Goal: Task Accomplishment & Management: Manage account settings

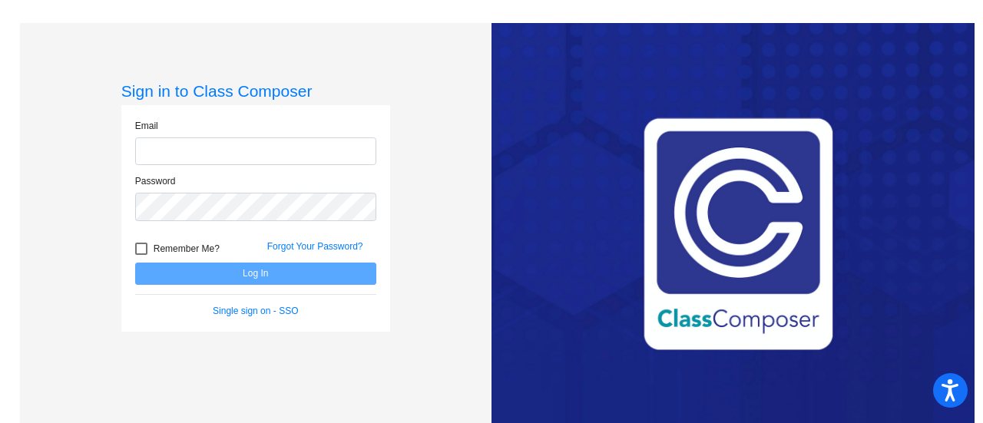
type input "[EMAIL_ADDRESS][PERSON_NAME][DOMAIN_NAME]"
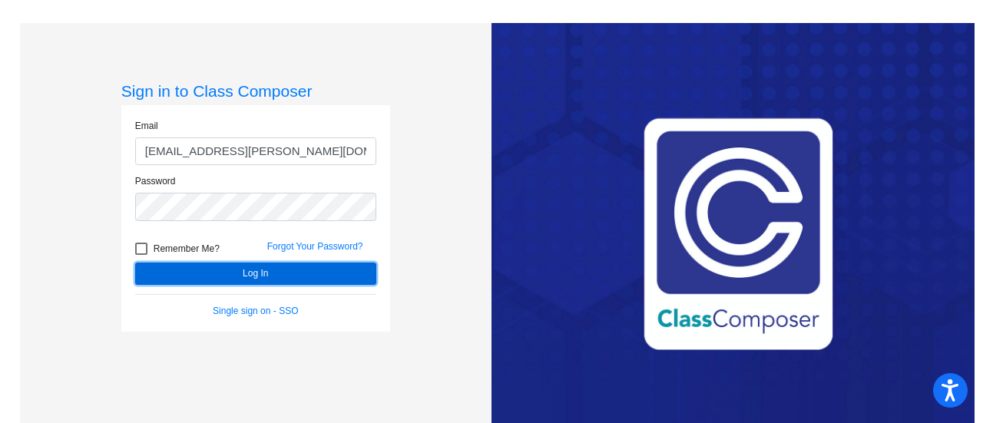
click at [313, 270] on button "Log In" at bounding box center [255, 274] width 241 height 22
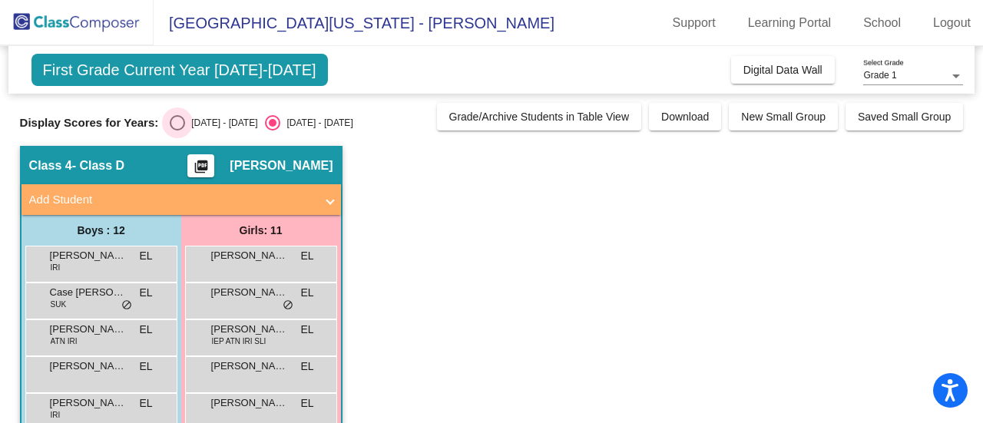
click at [194, 116] on div "[DATE] - [DATE]" at bounding box center [221, 123] width 72 height 14
click at [177, 131] on input "[DATE] - [DATE]" at bounding box center [177, 131] width 1 height 1
radio input "true"
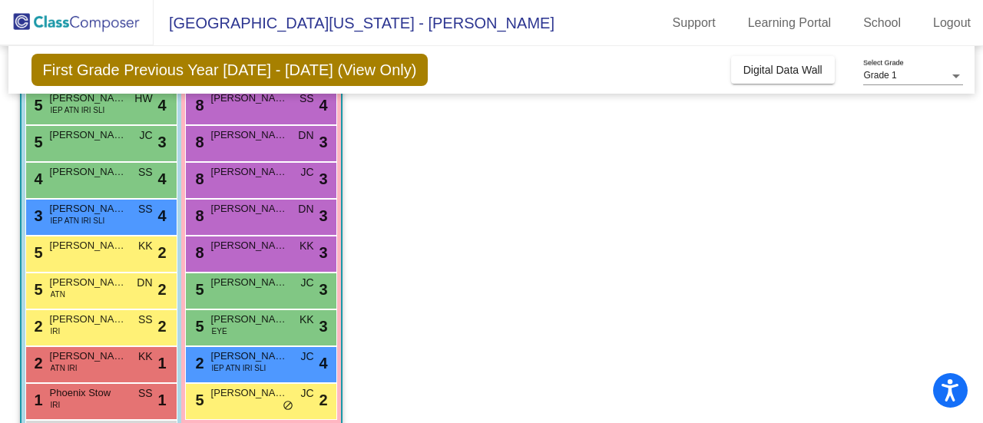
scroll to position [232, 0]
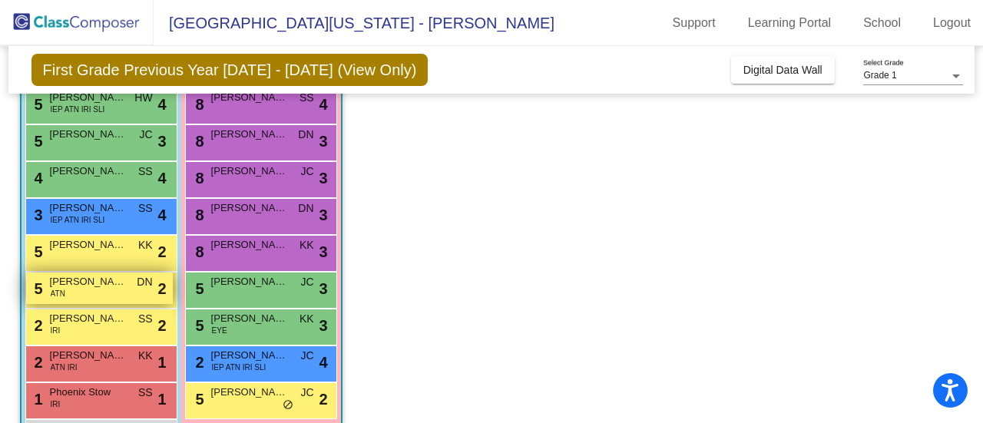
click at [94, 288] on span "[PERSON_NAME] [PERSON_NAME]" at bounding box center [88, 281] width 77 height 15
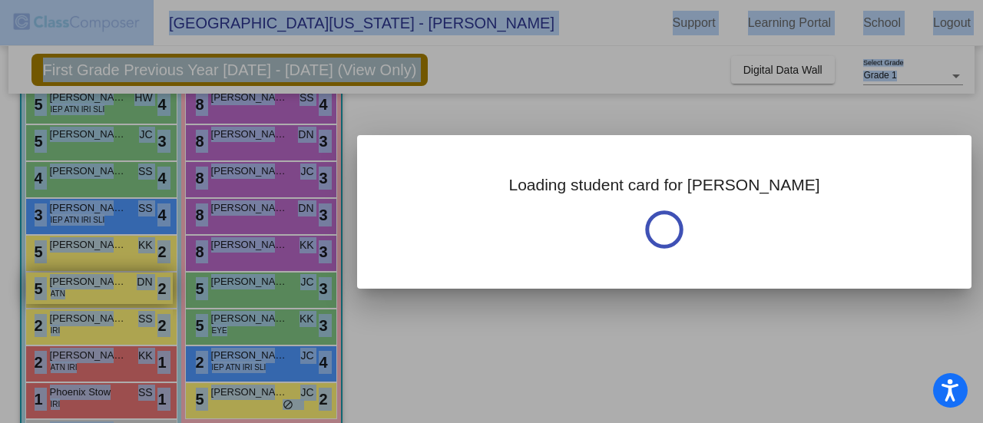
click at [94, 288] on div at bounding box center [491, 211] width 983 height 423
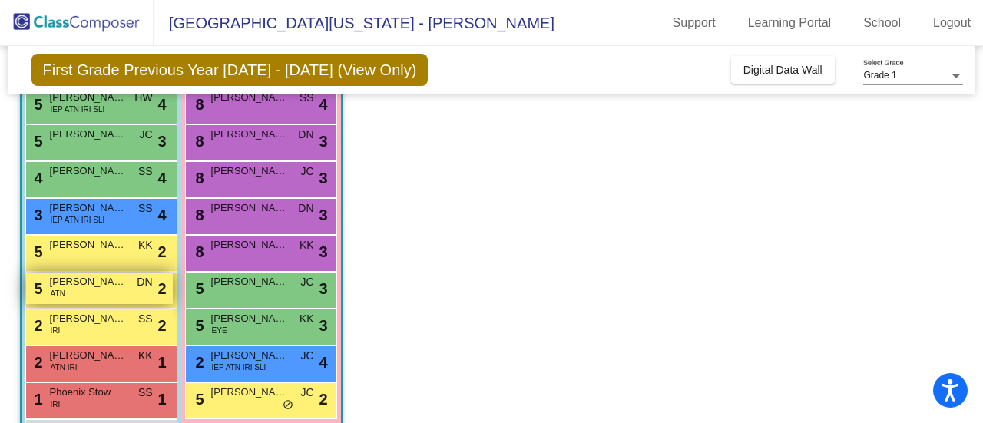
click at [94, 288] on span "[PERSON_NAME] [PERSON_NAME]" at bounding box center [88, 281] width 77 height 15
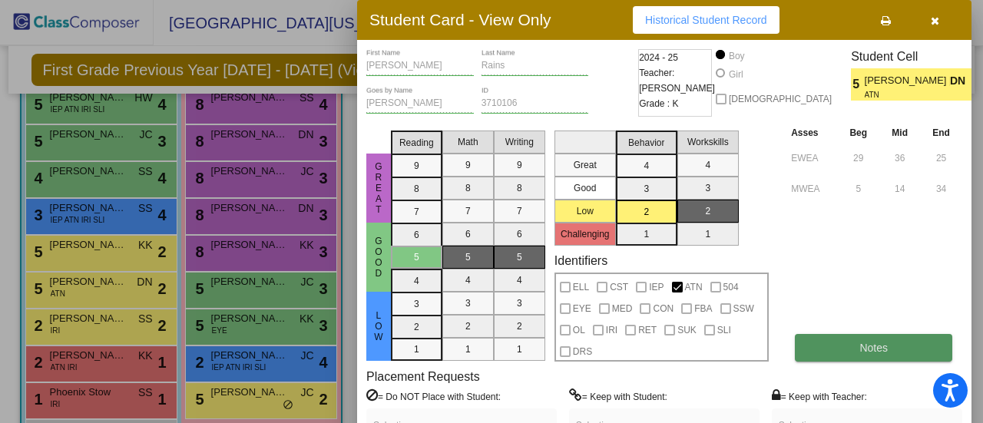
click at [885, 346] on span "Notes" at bounding box center [873, 348] width 28 height 12
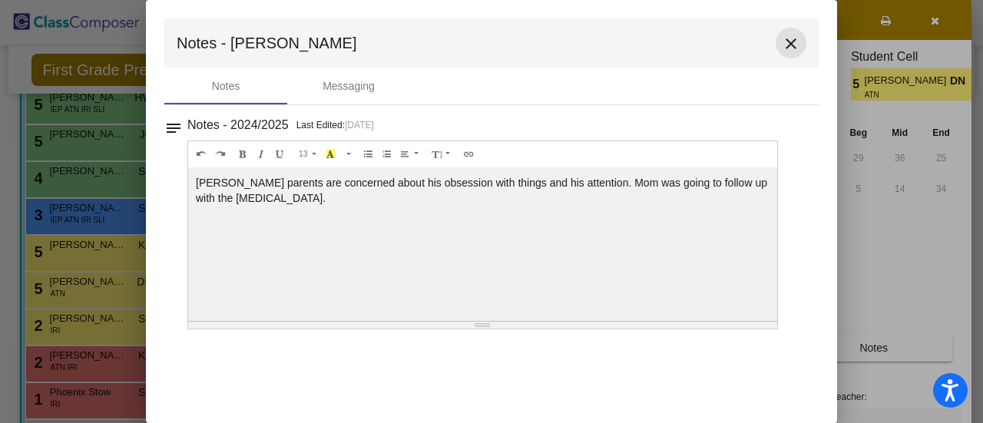
click at [791, 50] on mat-icon "close" at bounding box center [791, 44] width 18 height 18
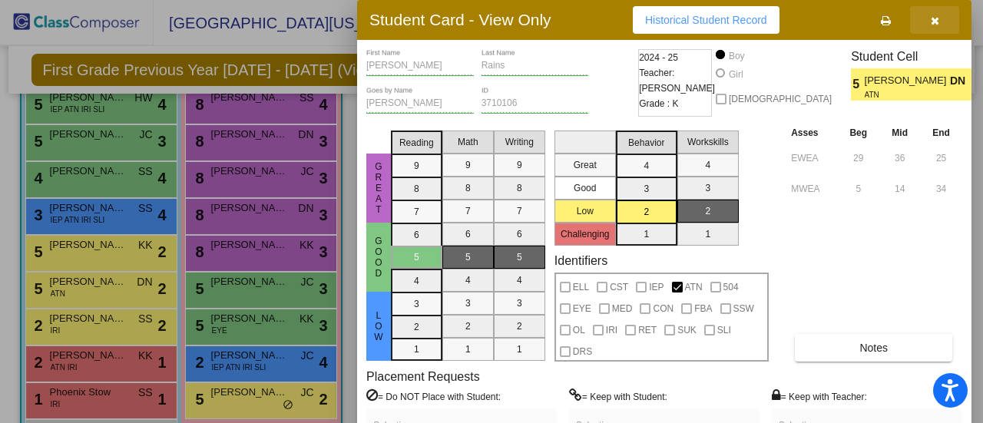
click at [925, 21] on button "button" at bounding box center [934, 20] width 49 height 28
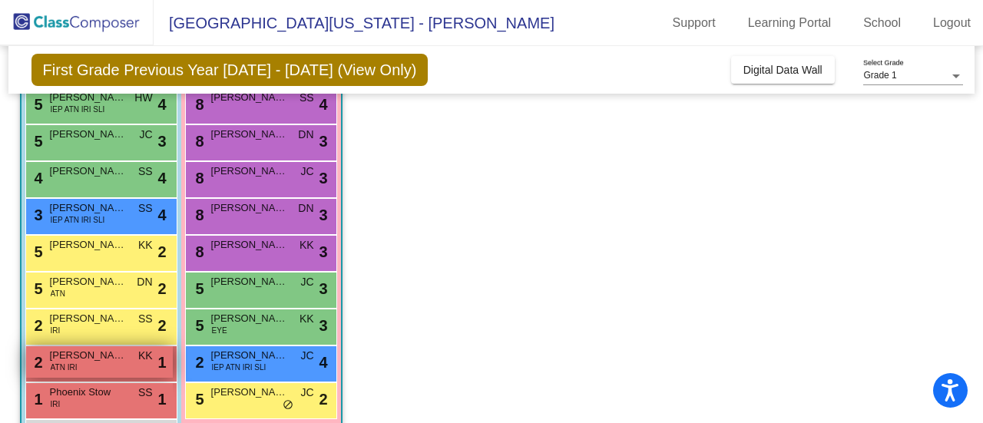
click at [84, 366] on div "2 [PERSON_NAME] ATN IRI KK lock do_not_disturb_alt 1" at bounding box center [99, 361] width 147 height 31
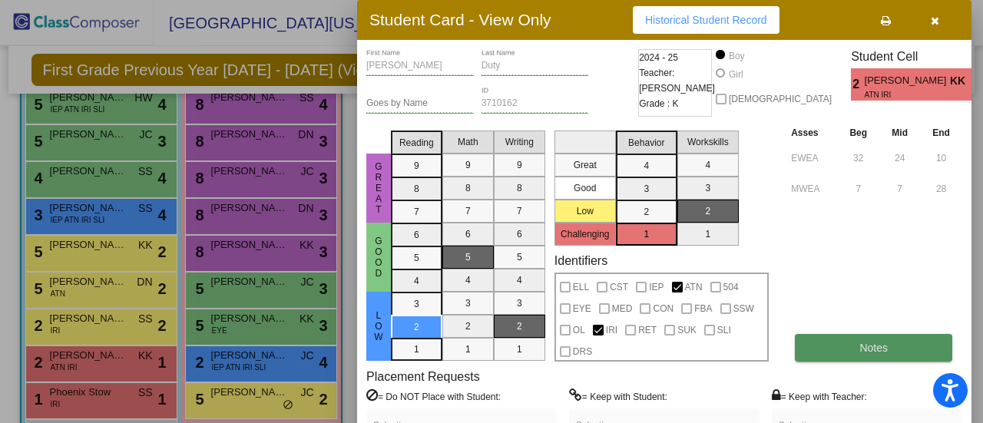
click at [843, 348] on button "Notes" at bounding box center [873, 348] width 157 height 28
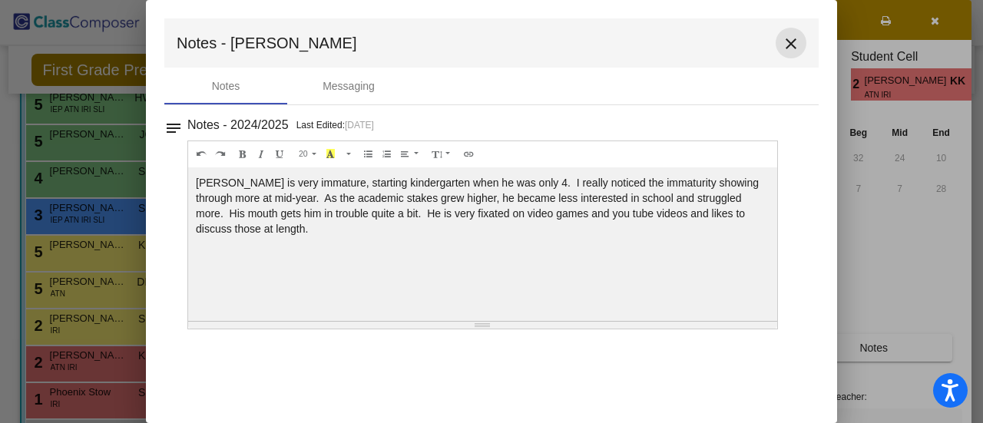
click at [783, 54] on button "close" at bounding box center [791, 43] width 31 height 31
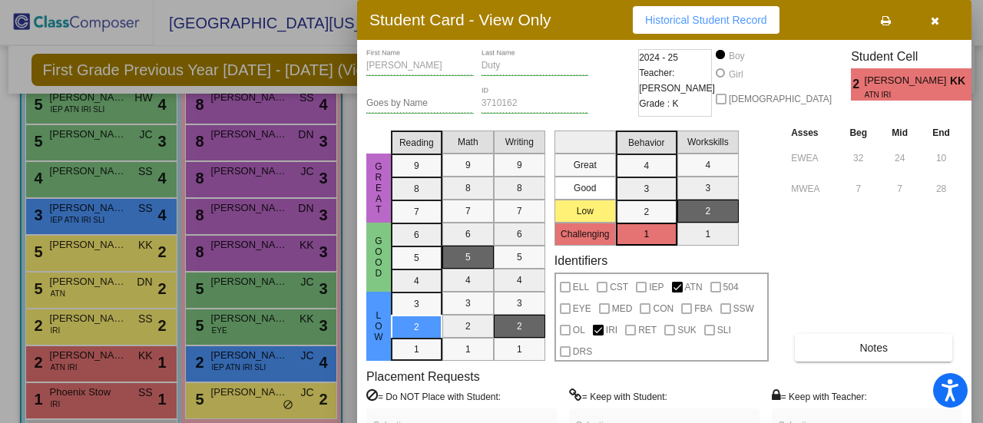
click at [144, 391] on div at bounding box center [491, 211] width 983 height 423
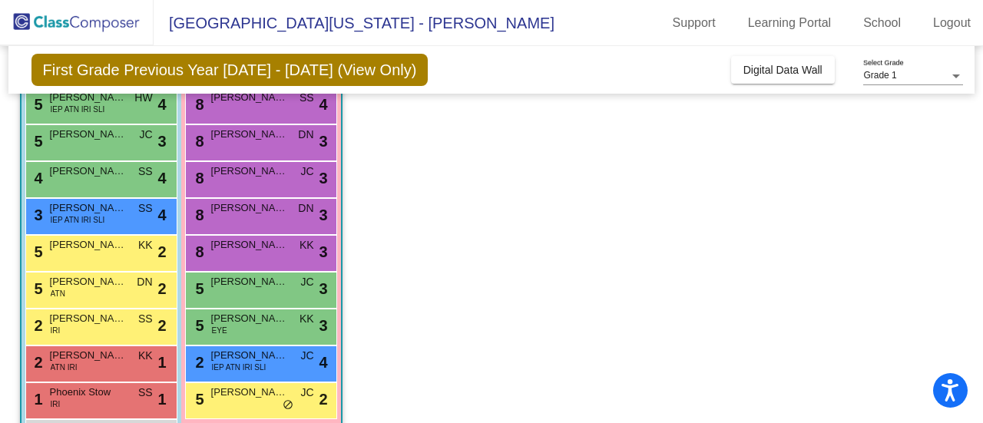
click at [144, 391] on span "SS" at bounding box center [145, 393] width 15 height 16
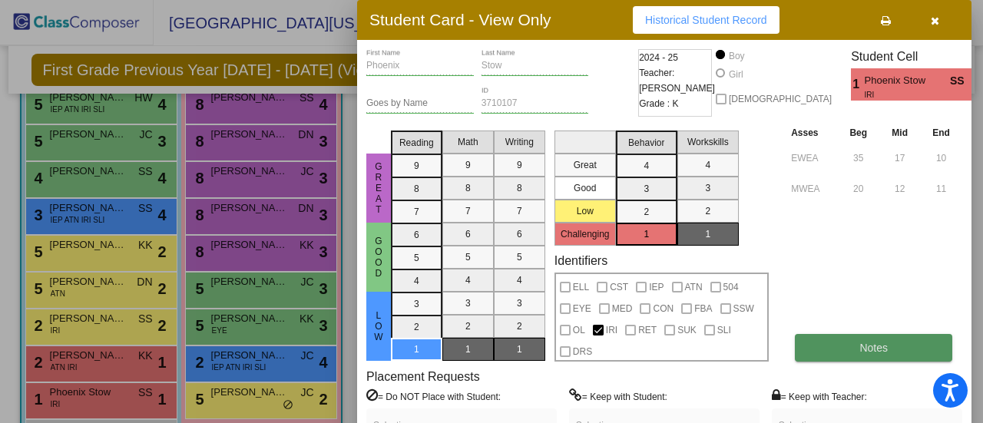
click at [891, 356] on button "Notes" at bounding box center [873, 348] width 157 height 28
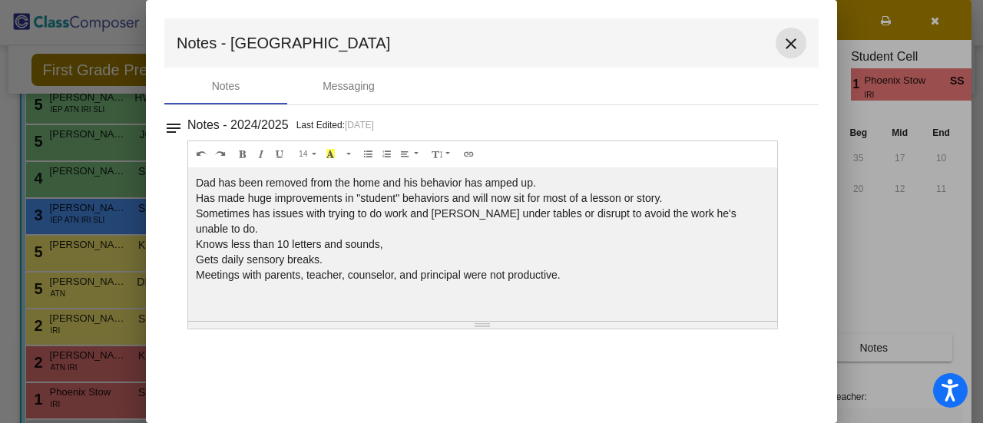
click at [795, 48] on mat-icon "close" at bounding box center [791, 44] width 18 height 18
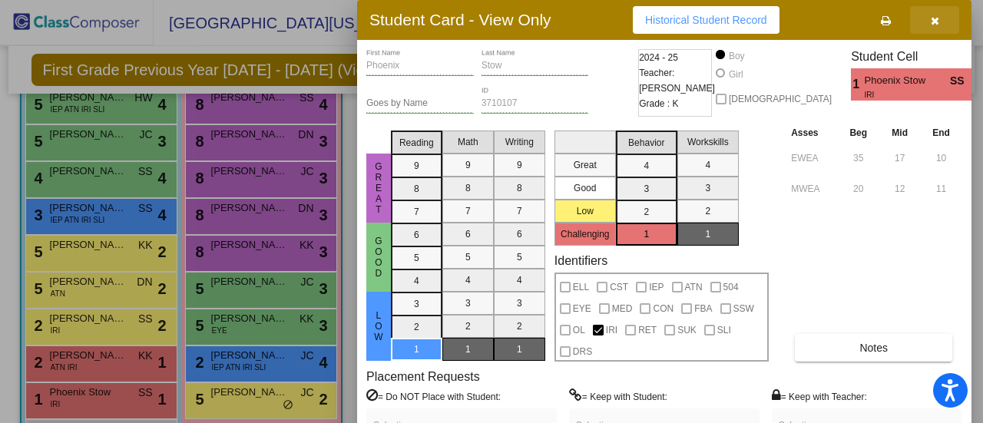
click at [931, 19] on icon "button" at bounding box center [935, 20] width 8 height 11
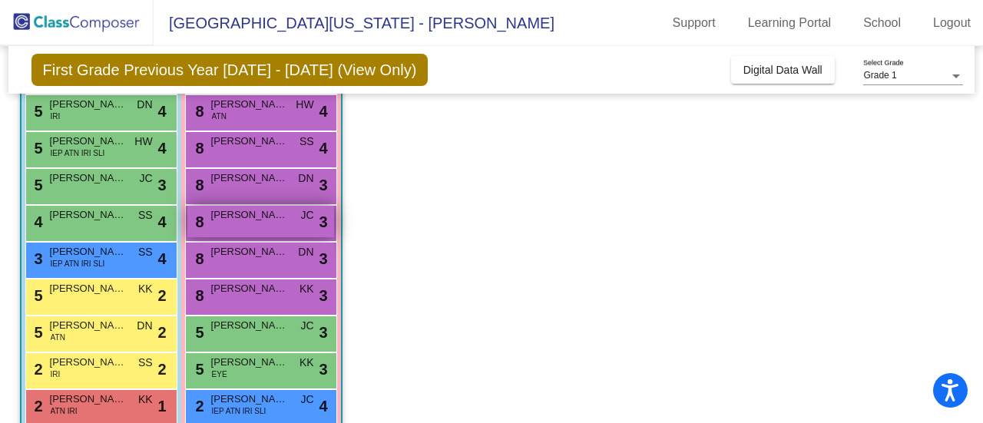
scroll to position [289, 0]
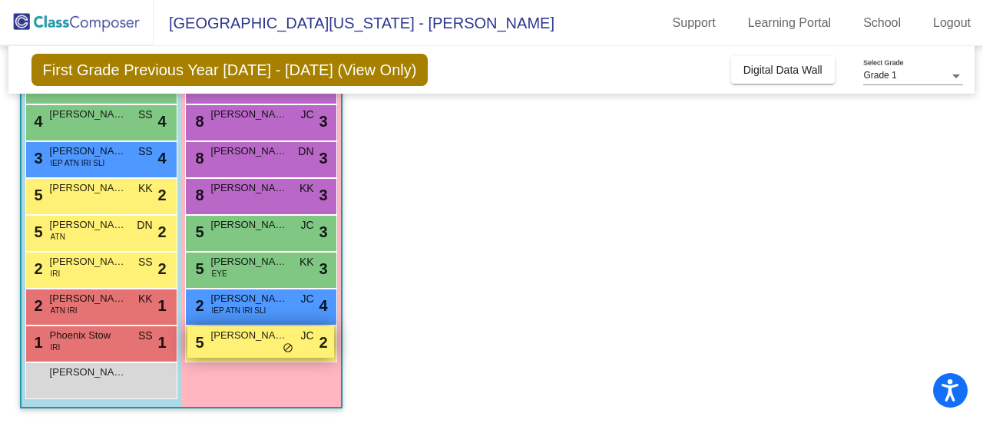
click at [233, 343] on div "5 [PERSON_NAME] [PERSON_NAME] lock do_not_disturb_alt 2" at bounding box center [260, 341] width 147 height 31
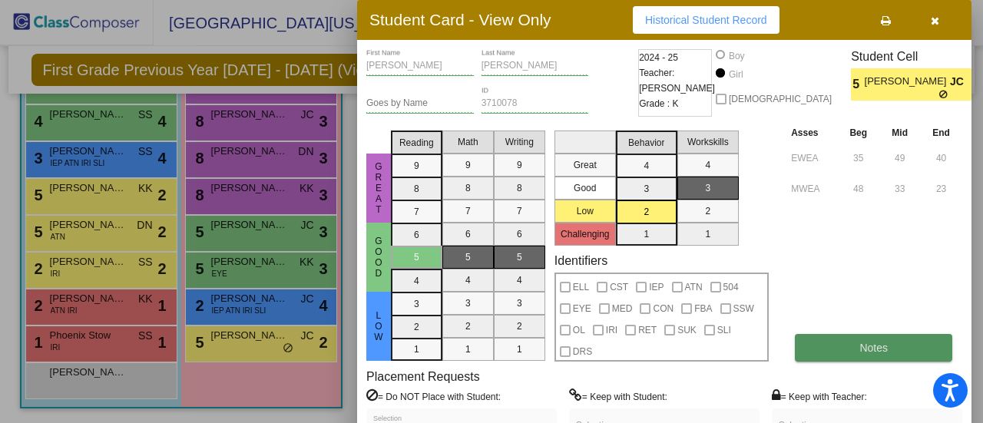
click at [851, 353] on button "Notes" at bounding box center [873, 348] width 157 height 28
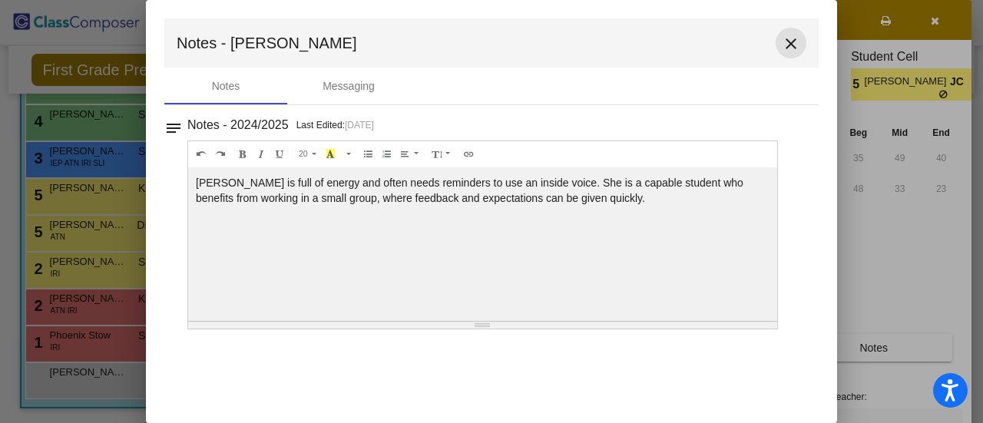
click at [787, 49] on mat-icon "close" at bounding box center [791, 44] width 18 height 18
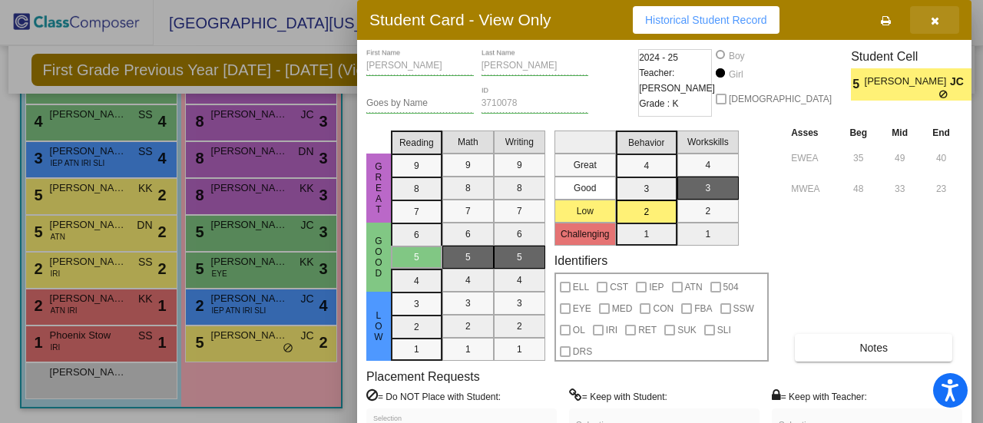
click at [942, 24] on button "button" at bounding box center [934, 20] width 49 height 28
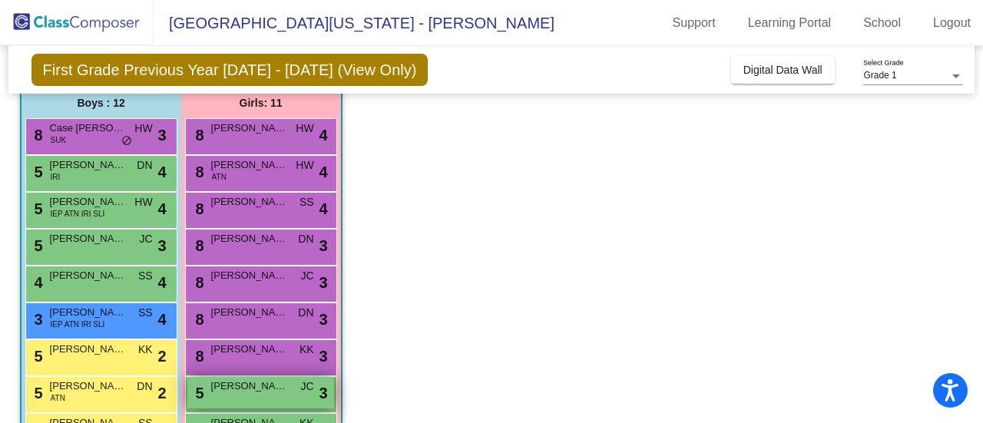
scroll to position [126, 0]
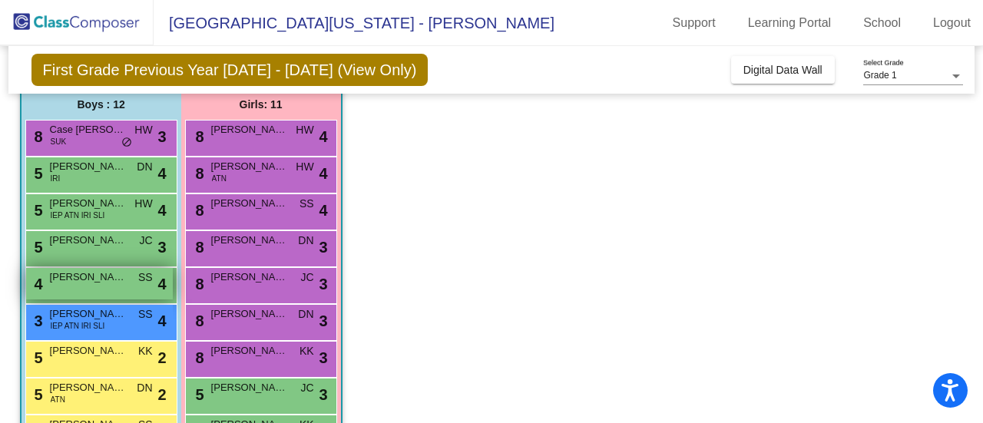
click at [149, 271] on span "SS" at bounding box center [145, 278] width 15 height 16
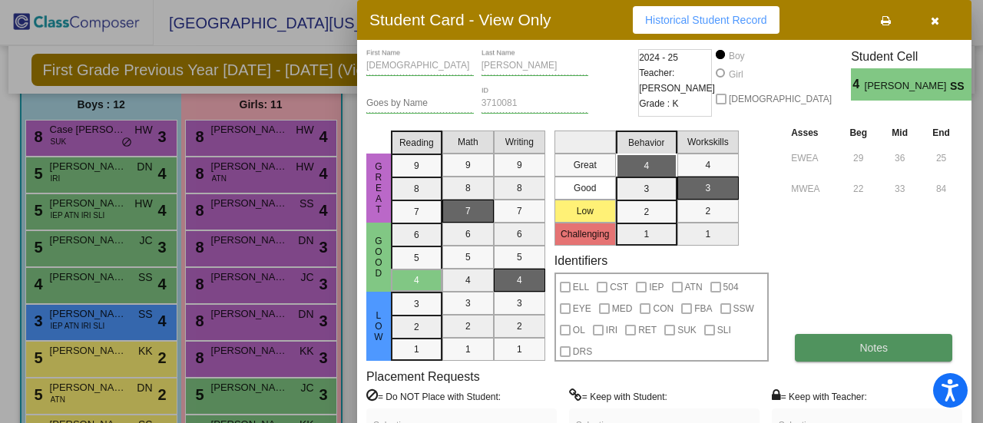
click at [872, 339] on button "Notes" at bounding box center [873, 348] width 157 height 28
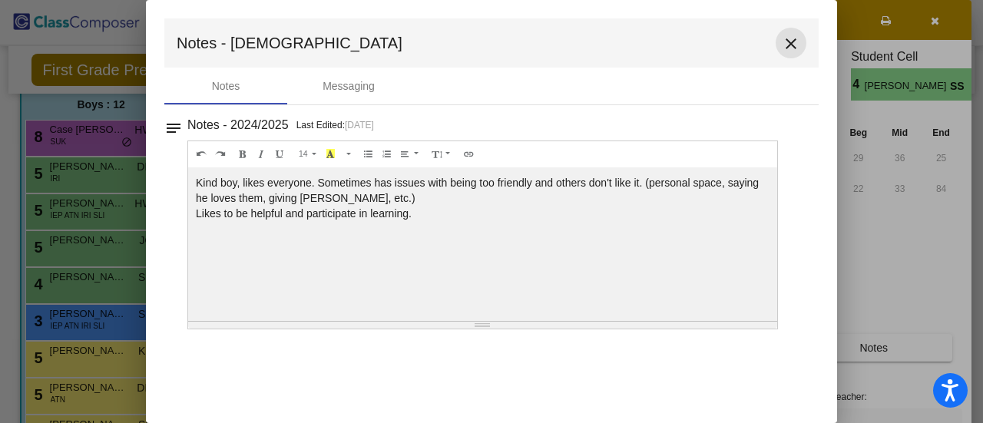
click at [794, 39] on mat-icon "close" at bounding box center [791, 44] width 18 height 18
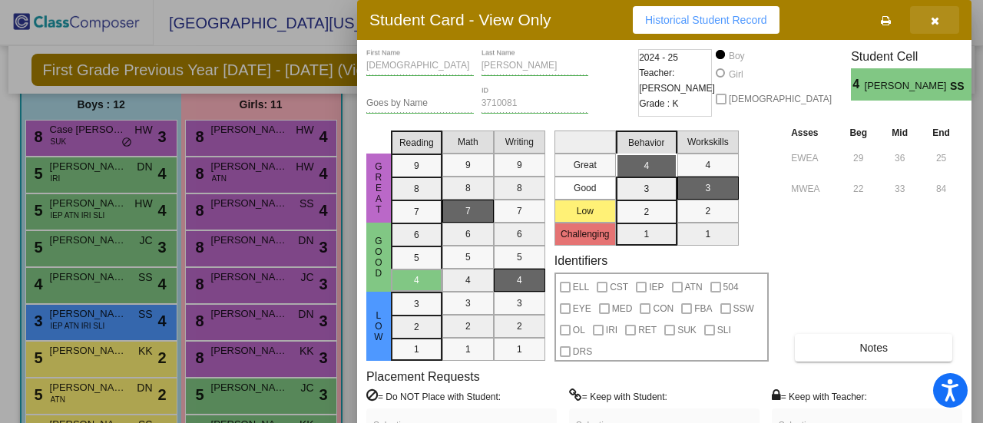
click at [933, 19] on icon "button" at bounding box center [935, 20] width 8 height 11
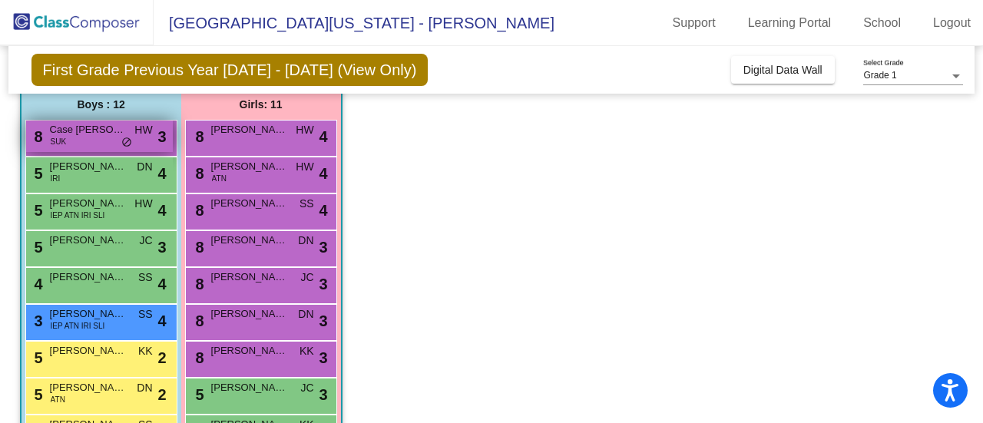
click at [83, 146] on div "8 Case [PERSON_NAME] HW lock do_not_disturb_alt 3" at bounding box center [99, 136] width 147 height 31
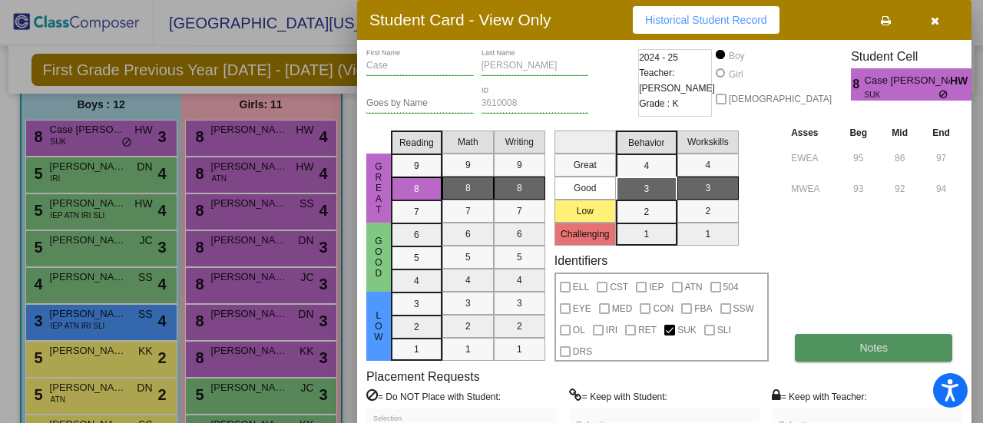
click at [874, 338] on button "Notes" at bounding box center [873, 348] width 157 height 28
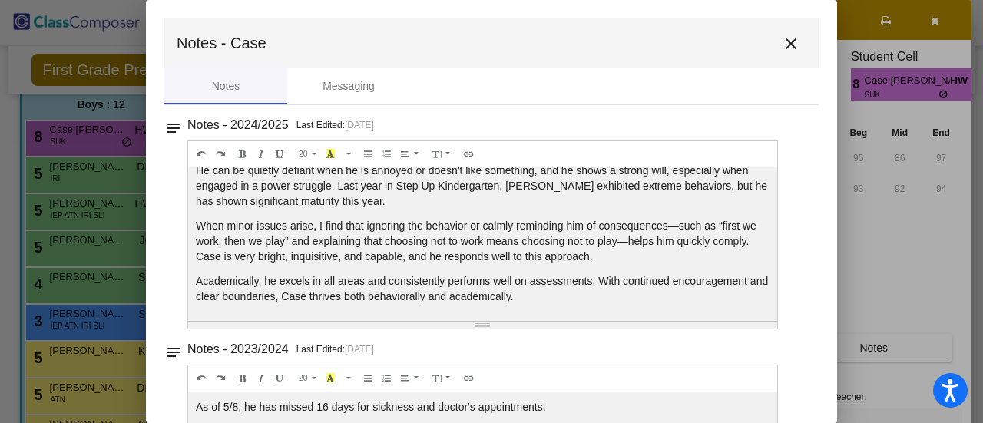
scroll to position [67, 0]
click at [793, 53] on button "close" at bounding box center [791, 43] width 31 height 31
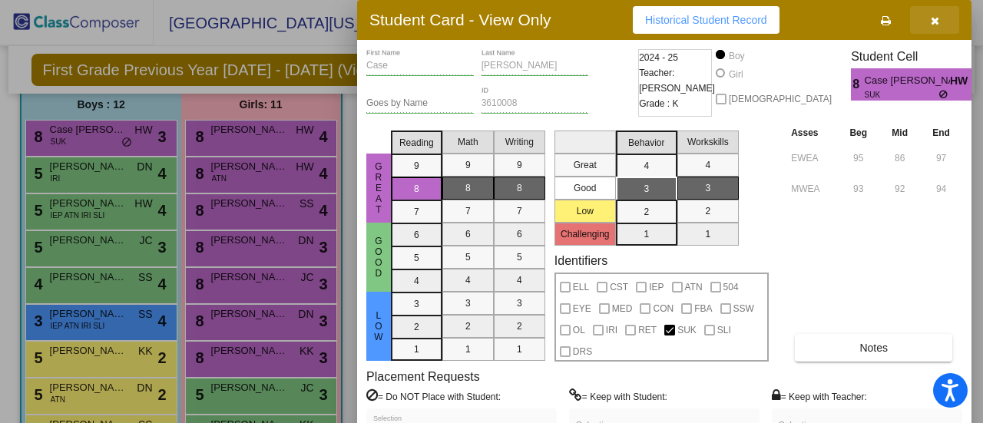
click at [938, 24] on icon "button" at bounding box center [935, 20] width 8 height 11
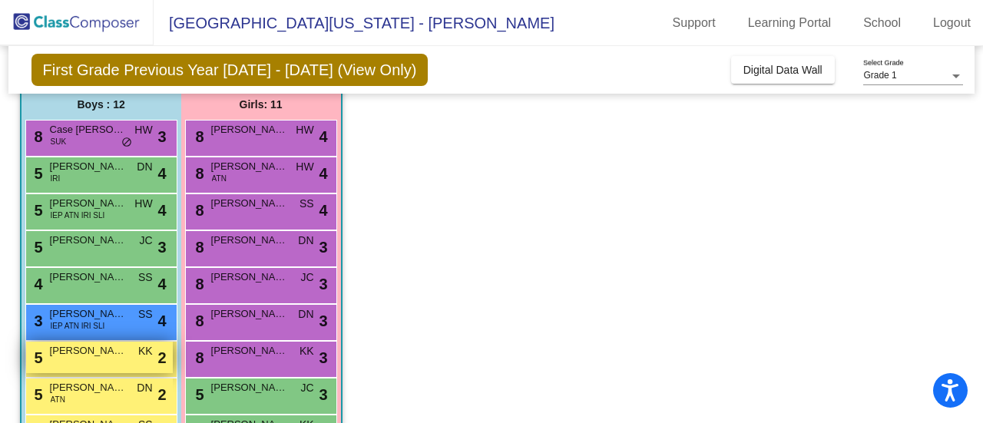
click at [95, 346] on span "[PERSON_NAME]" at bounding box center [88, 350] width 77 height 15
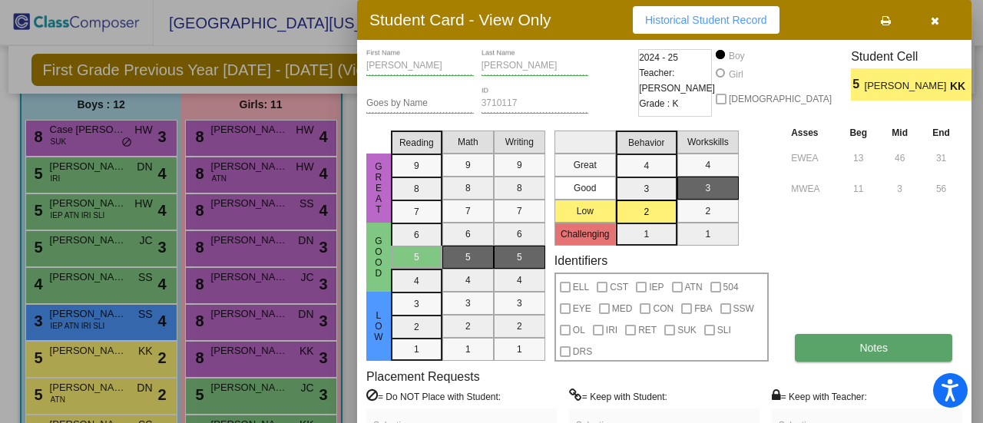
click at [864, 341] on button "Notes" at bounding box center [873, 348] width 157 height 28
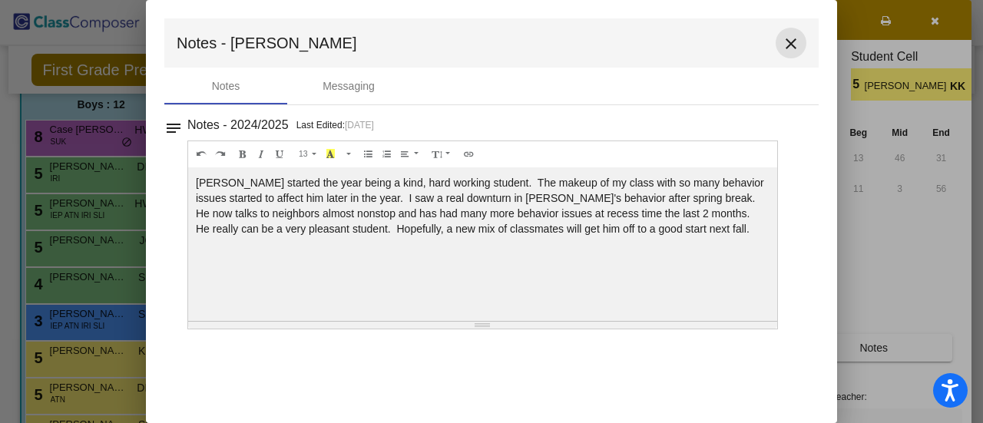
click at [805, 49] on button "close" at bounding box center [791, 43] width 31 height 31
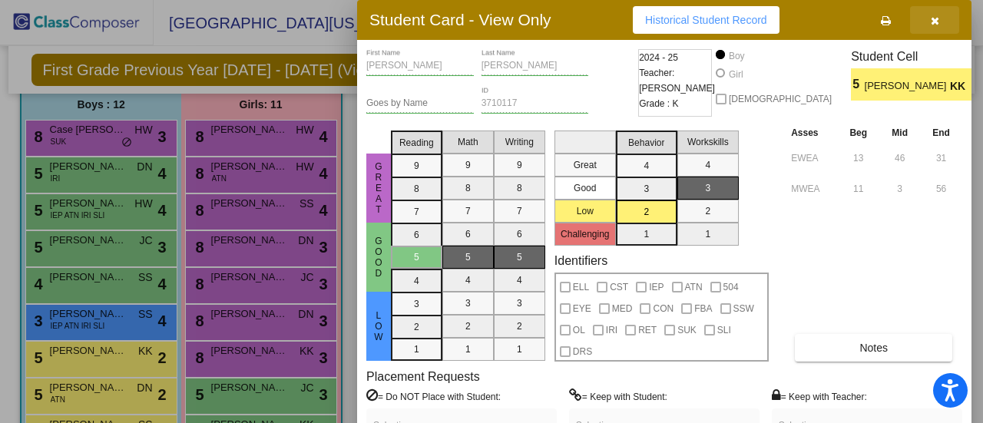
click at [946, 22] on button "button" at bounding box center [934, 20] width 49 height 28
